Goal: Information Seeking & Learning: Learn about a topic

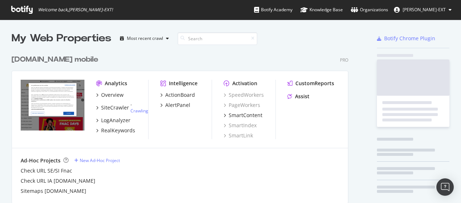
scroll to position [493, 337]
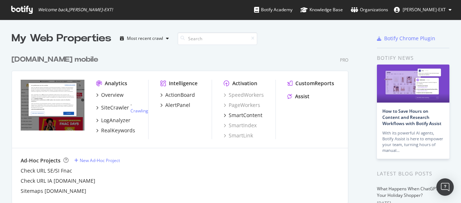
click at [321, 66] on div "[DOMAIN_NAME] mobile Pro Analytics Overview SiteCrawler - Crawling LogAnalyzer …" at bounding box center [183, 124] width 343 height 157
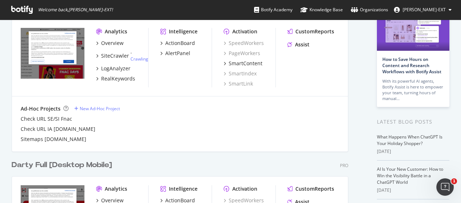
scroll to position [0, 0]
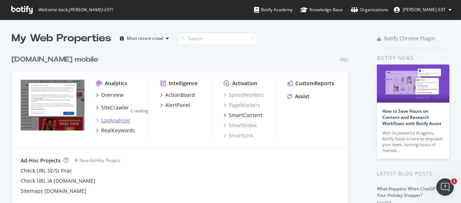
click at [96, 121] on icon "grid" at bounding box center [97, 121] width 2 height 4
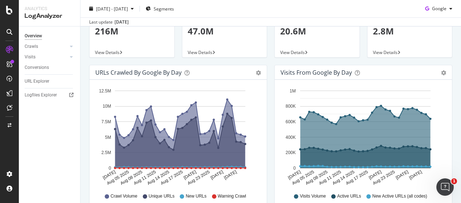
scroll to position [55, 0]
click at [257, 74] on icon "gear" at bounding box center [258, 73] width 5 height 5
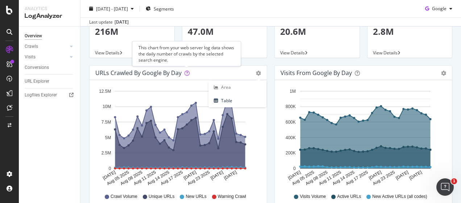
click at [187, 74] on icon at bounding box center [187, 73] width 5 height 5
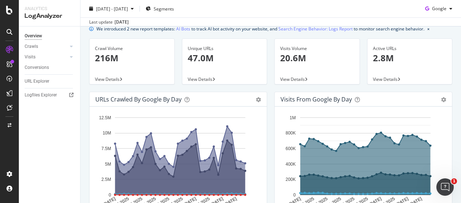
scroll to position [0, 0]
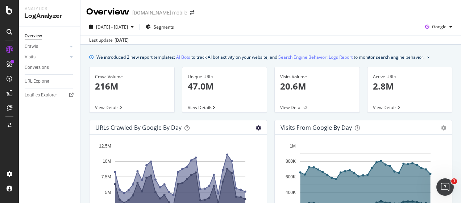
click at [256, 125] on icon "gear" at bounding box center [258, 127] width 5 height 5
click at [236, 154] on span "Table" at bounding box center [238, 155] width 58 height 10
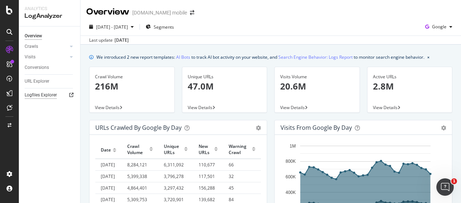
click at [44, 94] on div "Logfiles Explorer" at bounding box center [41, 95] width 32 height 8
click at [39, 83] on div "URL Explorer" at bounding box center [37, 82] width 25 height 8
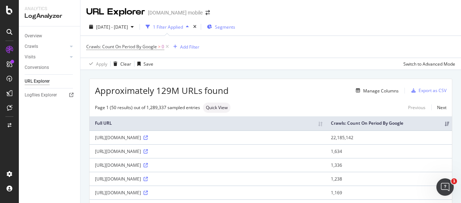
click at [235, 23] on div "Segments" at bounding box center [221, 26] width 28 height 11
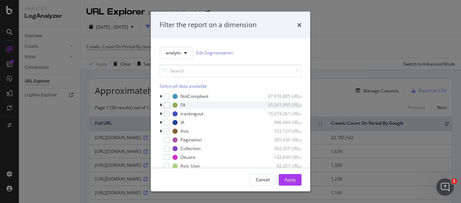
click at [160, 104] on icon "modal" at bounding box center [161, 105] width 2 height 4
click at [160, 104] on icon "modal" at bounding box center [161, 105] width 3 height 4
click at [158, 105] on div "analytic Edit Segmentation Select all data available NotCompliant 87,976,885 UR…" at bounding box center [231, 102] width 160 height 129
click at [161, 105] on icon "modal" at bounding box center [161, 105] width 2 height 4
click at [161, 105] on icon "modal" at bounding box center [161, 105] width 3 height 4
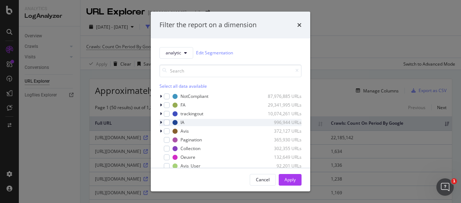
click at [162, 124] on div "modal" at bounding box center [162, 122] width 4 height 7
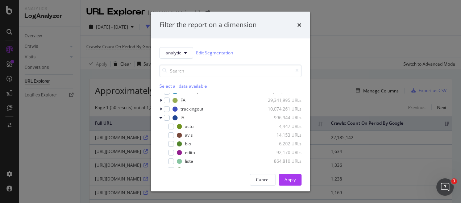
scroll to position [5, 0]
click at [161, 118] on icon "modal" at bounding box center [161, 117] width 3 height 4
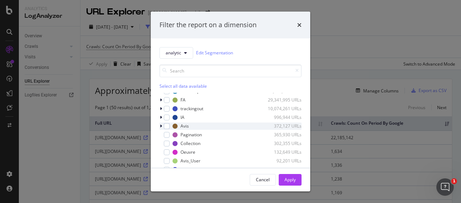
click at [160, 125] on div "modal" at bounding box center [162, 126] width 4 height 7
click at [160, 125] on icon "modal" at bounding box center [161, 126] width 3 height 4
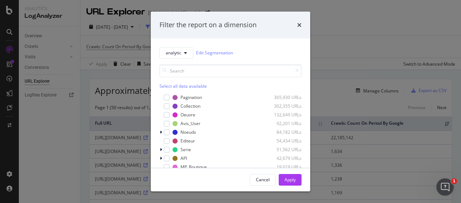
scroll to position [43, 0]
click at [160, 132] on icon "modal" at bounding box center [161, 132] width 2 height 4
click at [160, 132] on icon "modal" at bounding box center [161, 132] width 3 height 4
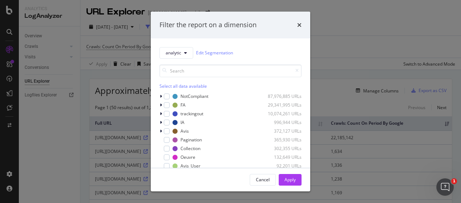
scroll to position [0, 0]
click at [165, 121] on div "modal" at bounding box center [167, 122] width 6 height 6
click at [168, 155] on div "modal" at bounding box center [167, 157] width 6 height 6
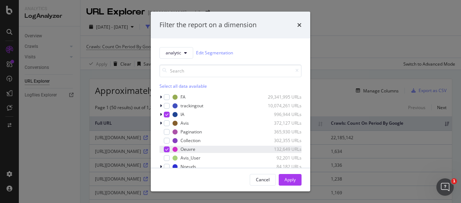
scroll to position [9, 0]
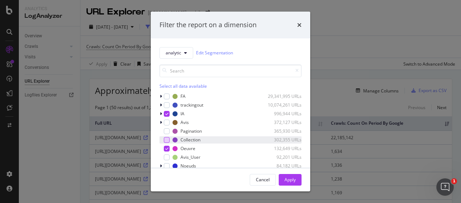
click at [167, 142] on div "modal" at bounding box center [167, 140] width 6 height 6
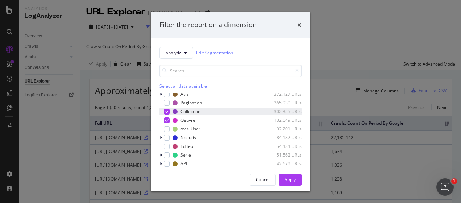
scroll to position [38, 0]
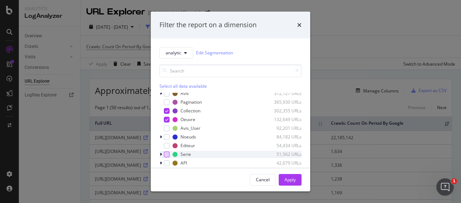
click at [165, 156] on div "modal" at bounding box center [167, 155] width 6 height 6
click at [162, 155] on icon "modal" at bounding box center [161, 154] width 2 height 4
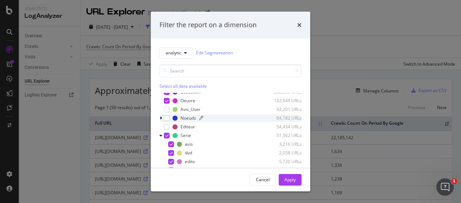
scroll to position [57, 0]
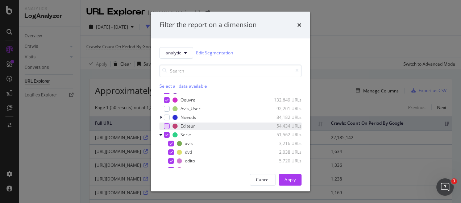
click at [167, 125] on div "modal" at bounding box center [167, 126] width 6 height 6
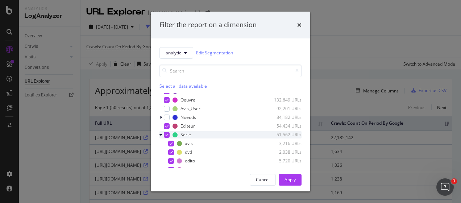
click at [162, 134] on icon "modal" at bounding box center [161, 135] width 3 height 4
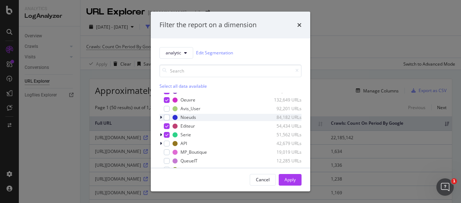
click at [161, 118] on icon "modal" at bounding box center [161, 117] width 2 height 4
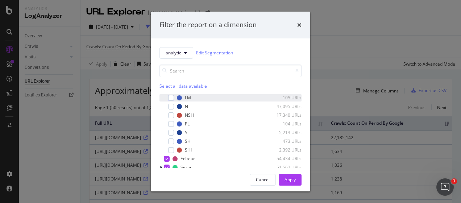
scroll to position [77, 0]
click at [168, 100] on div "modal" at bounding box center [167, 98] width 6 height 6
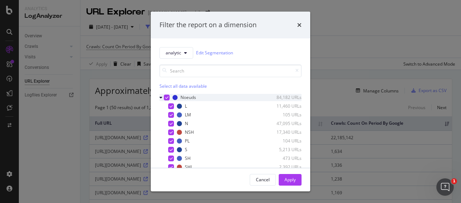
click at [162, 98] on div "modal" at bounding box center [162, 97] width 4 height 7
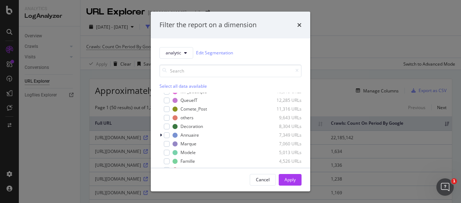
scroll to position [132, 0]
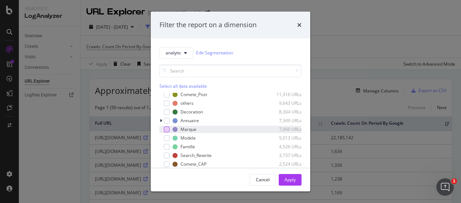
click at [168, 128] on div "modal" at bounding box center [167, 130] width 6 height 6
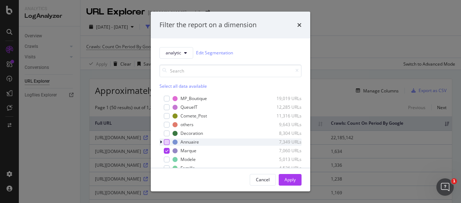
scroll to position [111, 0]
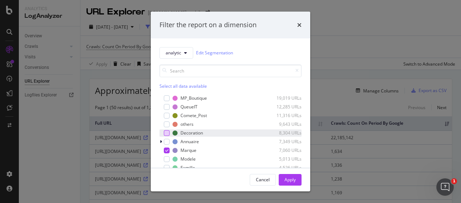
click at [169, 132] on div "modal" at bounding box center [167, 133] width 6 height 6
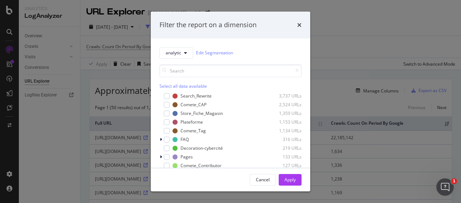
scroll to position [198, 0]
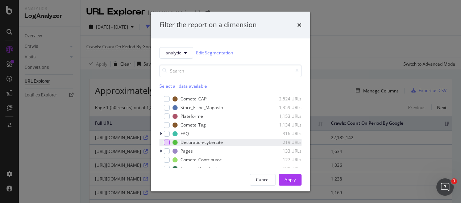
click at [166, 144] on div "modal" at bounding box center [167, 143] width 6 height 6
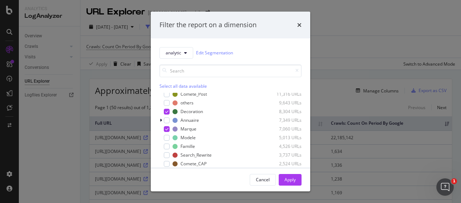
scroll to position [133, 0]
click at [166, 144] on div "modal" at bounding box center [167, 146] width 6 height 6
click at [295, 178] on div "Apply" at bounding box center [290, 180] width 11 height 6
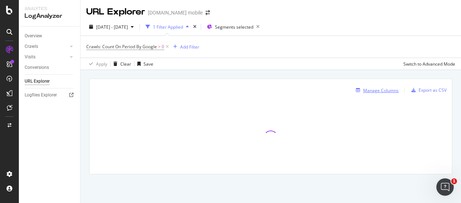
click at [383, 91] on div "Manage Columns" at bounding box center [381, 90] width 36 height 6
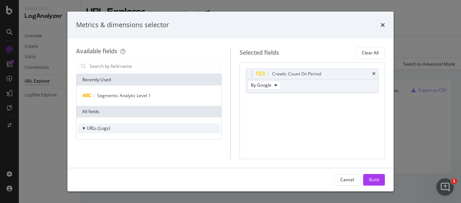
click at [81, 128] on div "URLs (Logs)" at bounding box center [94, 128] width 32 height 7
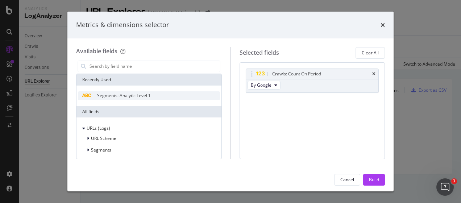
click at [129, 95] on span "Segments: Analytic Level 1" at bounding box center [124, 95] width 54 height 6
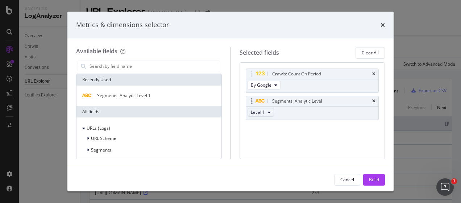
click at [268, 112] on icon "modal" at bounding box center [269, 112] width 3 height 4
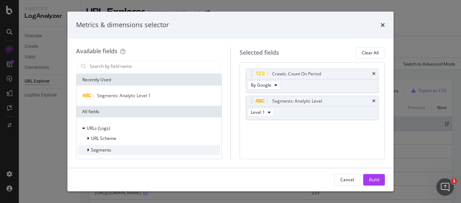
click at [87, 149] on icon "modal" at bounding box center [88, 150] width 2 height 4
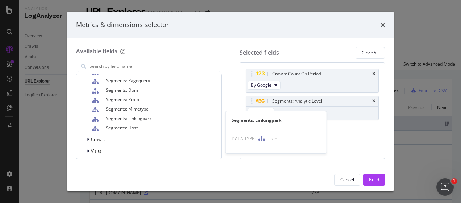
scroll to position [187, 0]
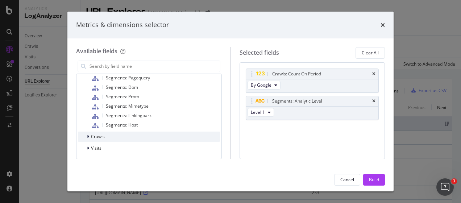
click at [88, 136] on icon "modal" at bounding box center [88, 137] width 2 height 4
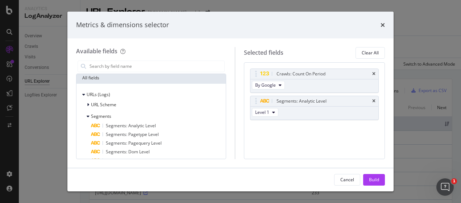
scroll to position [0, 0]
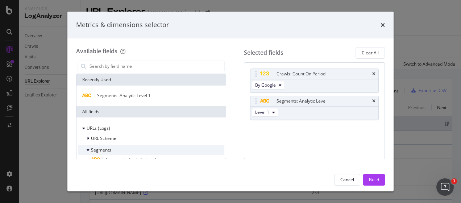
click at [89, 149] on icon "modal" at bounding box center [88, 150] width 3 height 4
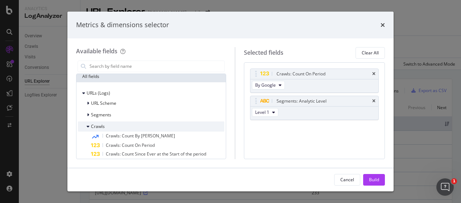
click at [86, 127] on div "Crawls" at bounding box center [91, 126] width 27 height 7
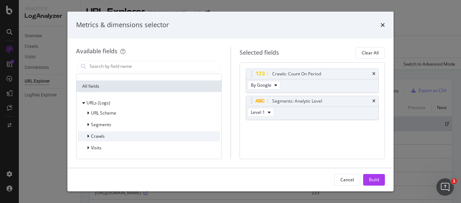
scroll to position [25, 0]
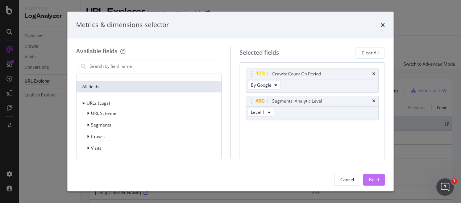
click at [373, 178] on div "Build" at bounding box center [374, 180] width 10 height 6
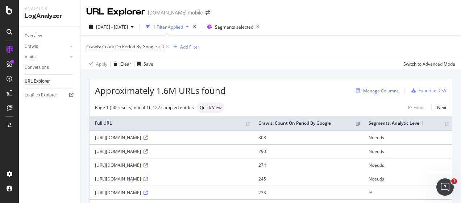
click at [370, 88] on div "Manage Columns" at bounding box center [381, 91] width 36 height 6
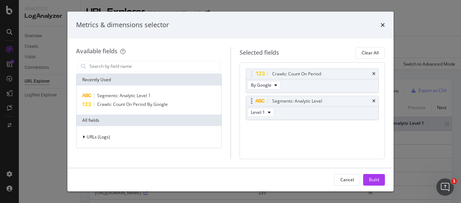
click at [275, 112] on div "Level 1" at bounding box center [261, 113] width 31 height 13
click at [272, 113] on button "Level 1" at bounding box center [261, 112] width 26 height 9
click at [304, 119] on div "Segments: Analytic Level Level 1" at bounding box center [312, 108] width 133 height 24
click at [142, 96] on span "Segments: Analytic Level 1" at bounding box center [124, 95] width 54 height 6
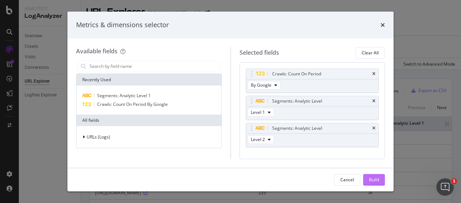
click at [372, 176] on div "Build" at bounding box center [374, 179] width 10 height 11
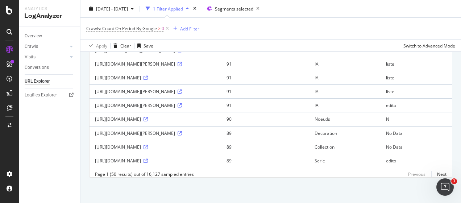
scroll to position [716, 0]
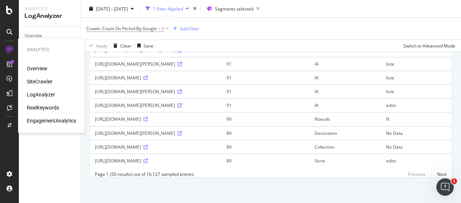
click at [40, 108] on div "RealKeywords" at bounding box center [43, 107] width 32 height 7
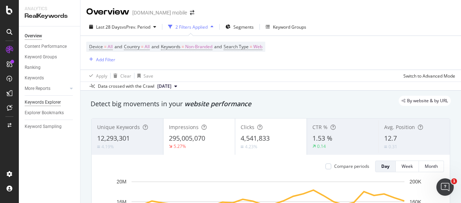
click at [55, 100] on div "Keywords Explorer" at bounding box center [43, 103] width 36 height 8
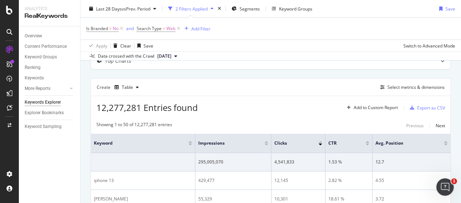
scroll to position [51, 0]
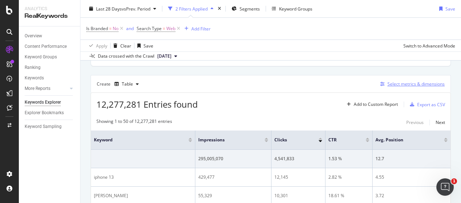
click at [393, 83] on div "Select metrics & dimensions" at bounding box center [416, 84] width 57 height 6
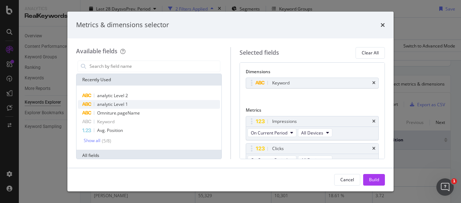
click at [146, 103] on div "analytic Level 1" at bounding box center [149, 104] width 142 height 9
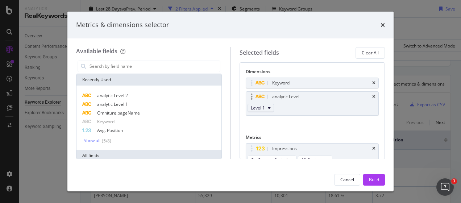
click at [265, 108] on button "Level 1" at bounding box center [261, 108] width 26 height 9
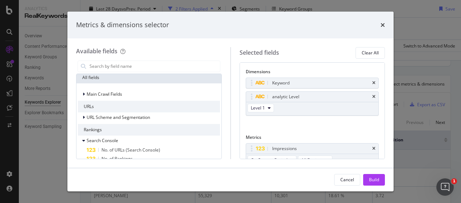
scroll to position [0, 0]
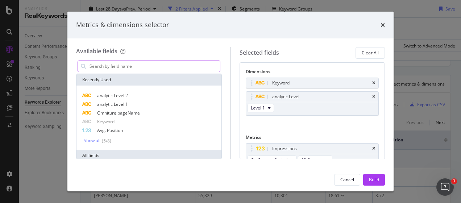
click at [141, 68] on input "modal" at bounding box center [154, 66] width 131 height 11
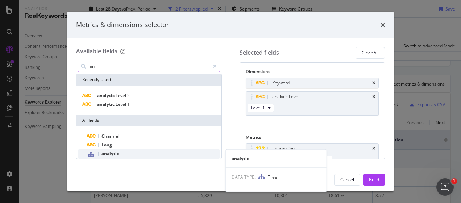
type input "an"
click at [141, 155] on div "analytic" at bounding box center [153, 153] width 133 height 9
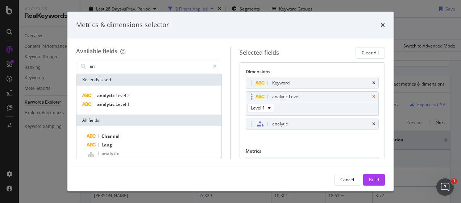
click at [372, 96] on icon "times" at bounding box center [373, 97] width 3 height 4
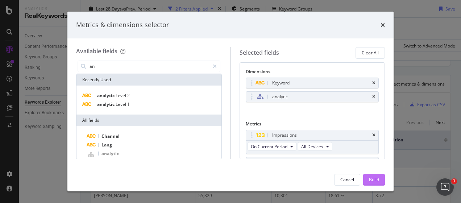
click at [373, 179] on div "Build" at bounding box center [374, 180] width 10 height 6
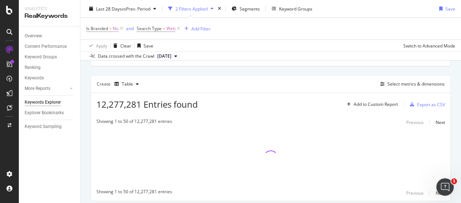
click at [373, 179] on div at bounding box center [271, 158] width 360 height 55
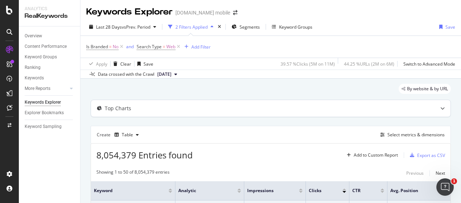
click at [439, 105] on div at bounding box center [443, 108] width 16 height 17
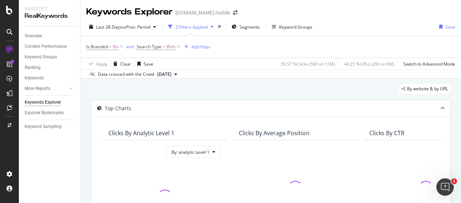
click at [439, 105] on div at bounding box center [443, 108] width 16 height 17
